Goal: Navigation & Orientation: Find specific page/section

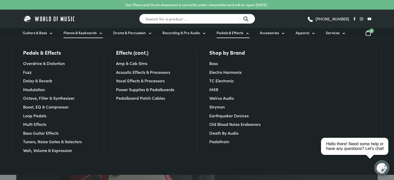
click at [96, 33] on link "Pianos & Keyboards" at bounding box center [82, 33] width 39 height 10
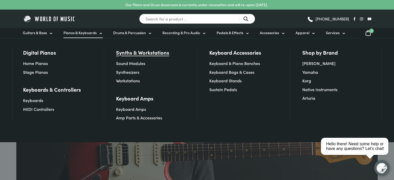
click at [138, 53] on link "Synths & Workstations" at bounding box center [142, 52] width 53 height 7
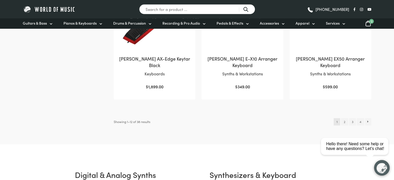
scroll to position [587, 0]
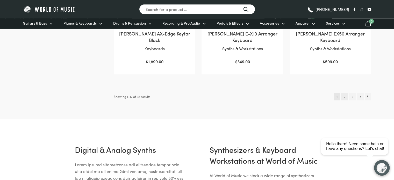
click at [342, 93] on link "2" at bounding box center [343, 96] width 7 height 7
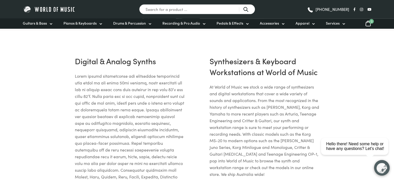
scroll to position [607, 0]
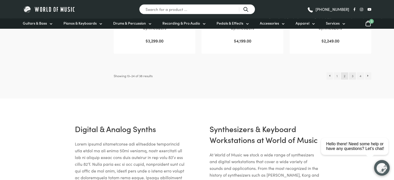
click at [352, 76] on link "3" at bounding box center [351, 75] width 7 height 7
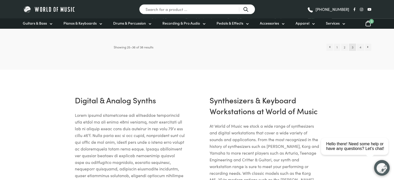
scroll to position [637, 0]
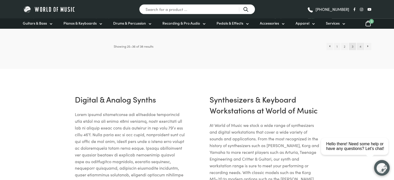
click at [359, 46] on link "4" at bounding box center [359, 46] width 7 height 7
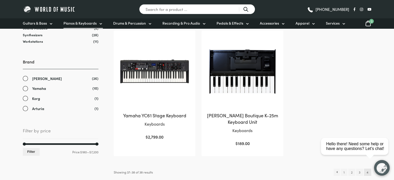
click at [94, 24] on span "Pianos & Keyboards" at bounding box center [79, 22] width 33 height 5
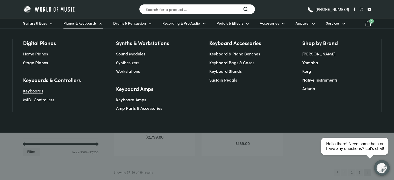
click at [39, 92] on link "Keyboards" at bounding box center [33, 91] width 20 height 6
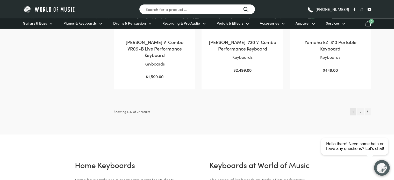
scroll to position [576, 0]
